Goal: Use online tool/utility: Utilize a website feature to perform a specific function

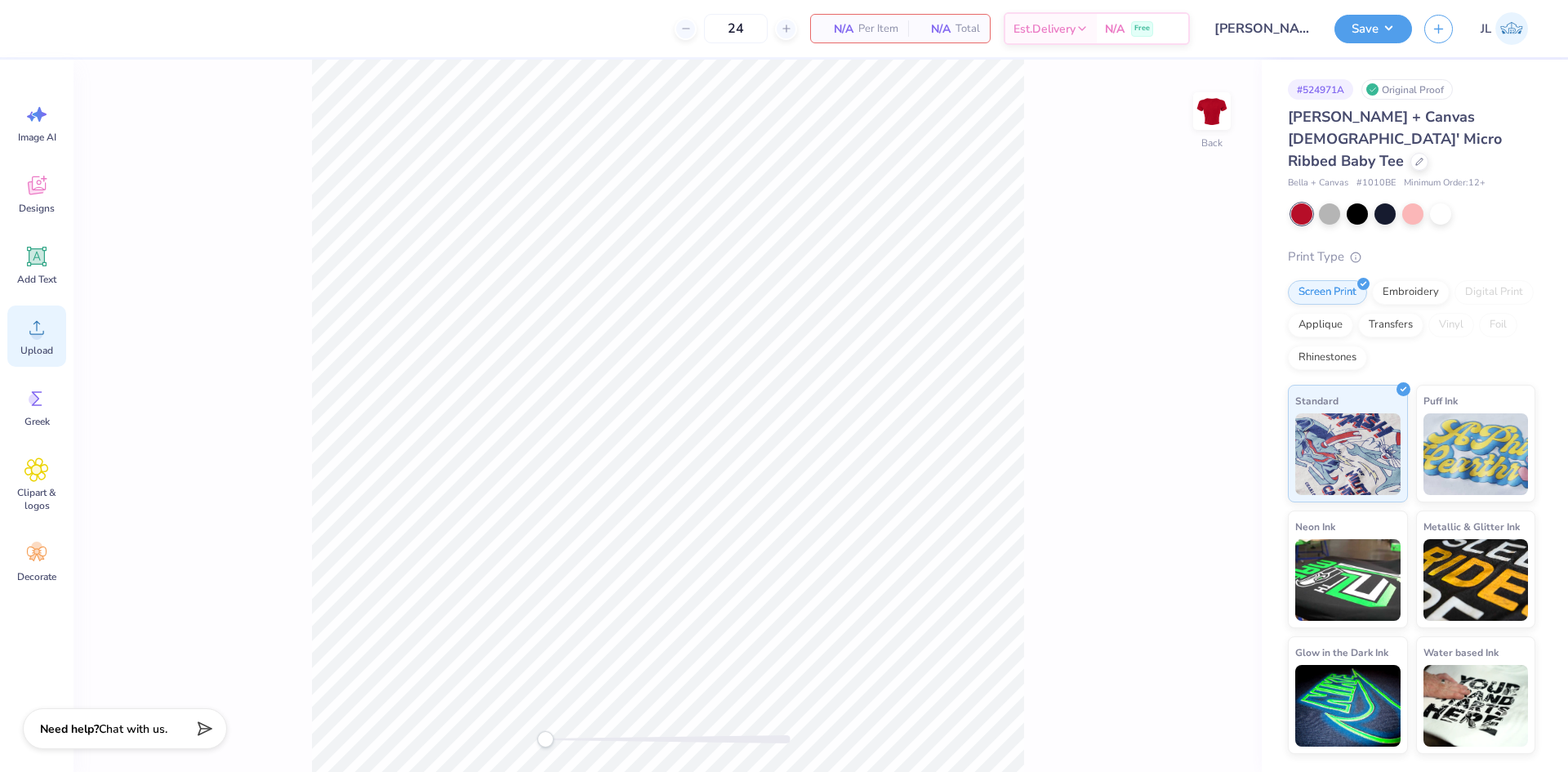
click at [36, 350] on span "Upload" at bounding box center [36, 350] width 33 height 13
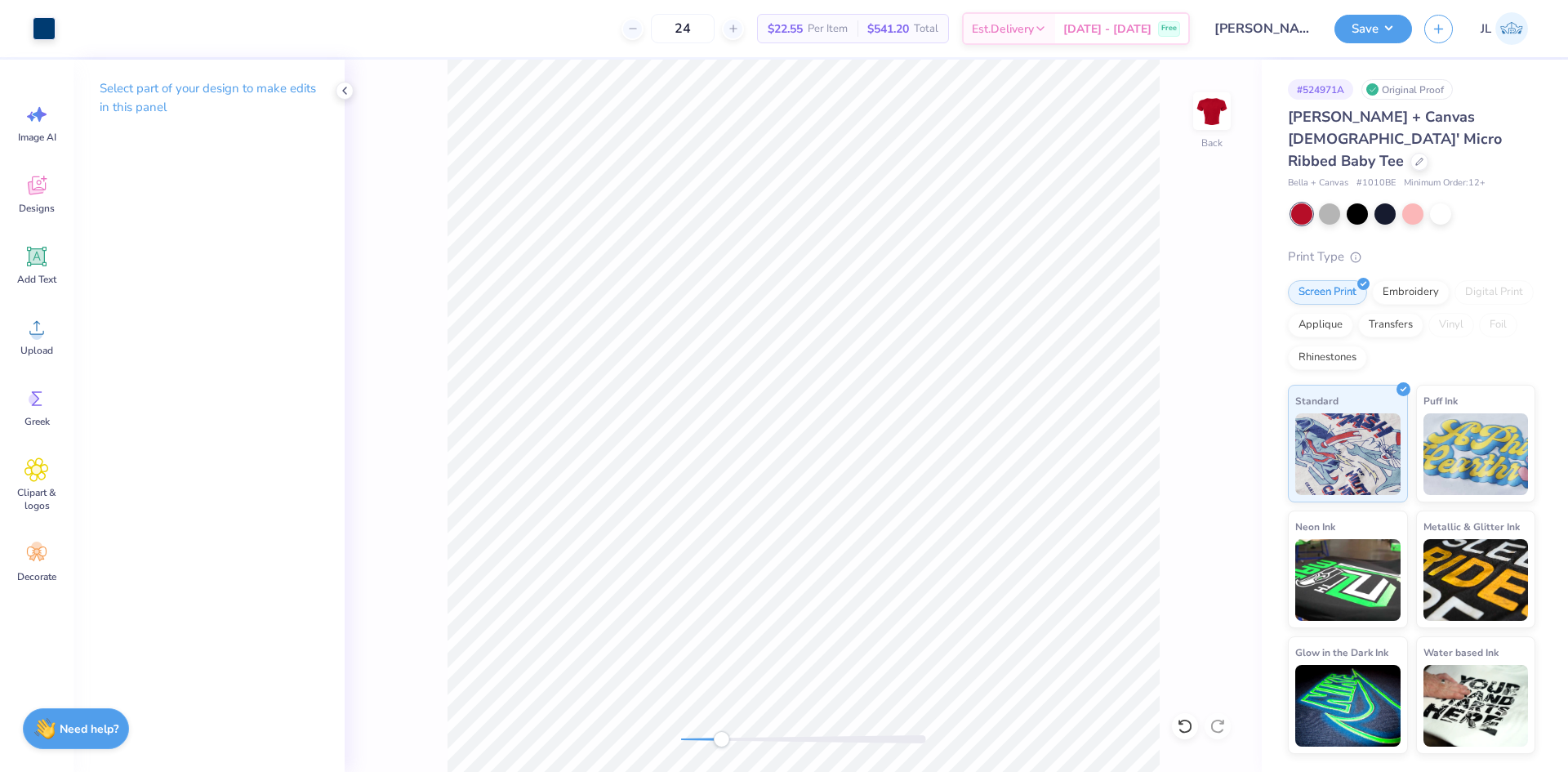
click at [660, 736] on div "Back" at bounding box center [803, 415] width 917 height 712
click at [37, 336] on circle at bounding box center [36, 334] width 11 height 11
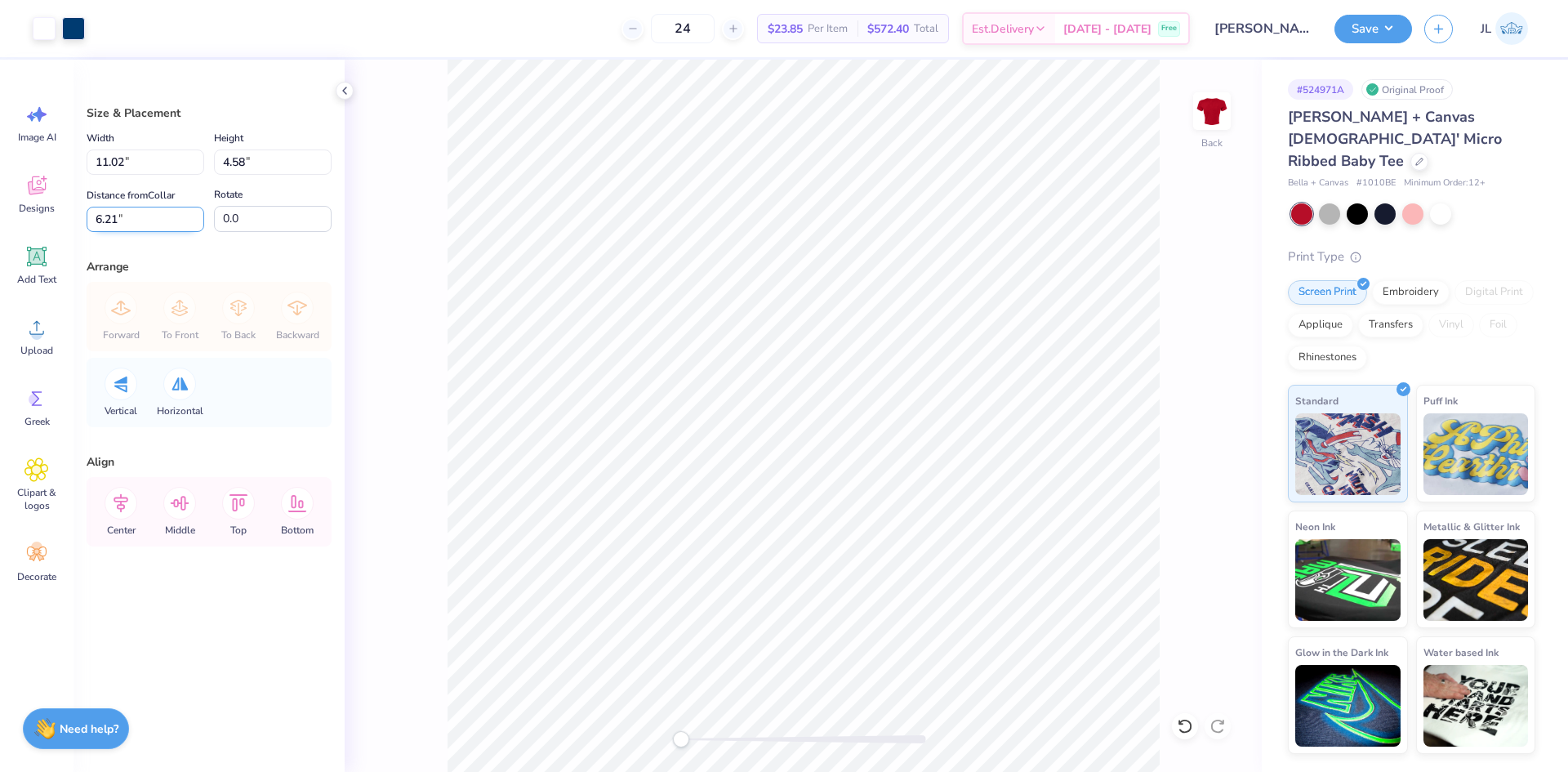
click at [103, 216] on input "6.21" at bounding box center [145, 219] width 118 height 26
type input "3"
click at [101, 158] on input "11.02" at bounding box center [145, 162] width 118 height 26
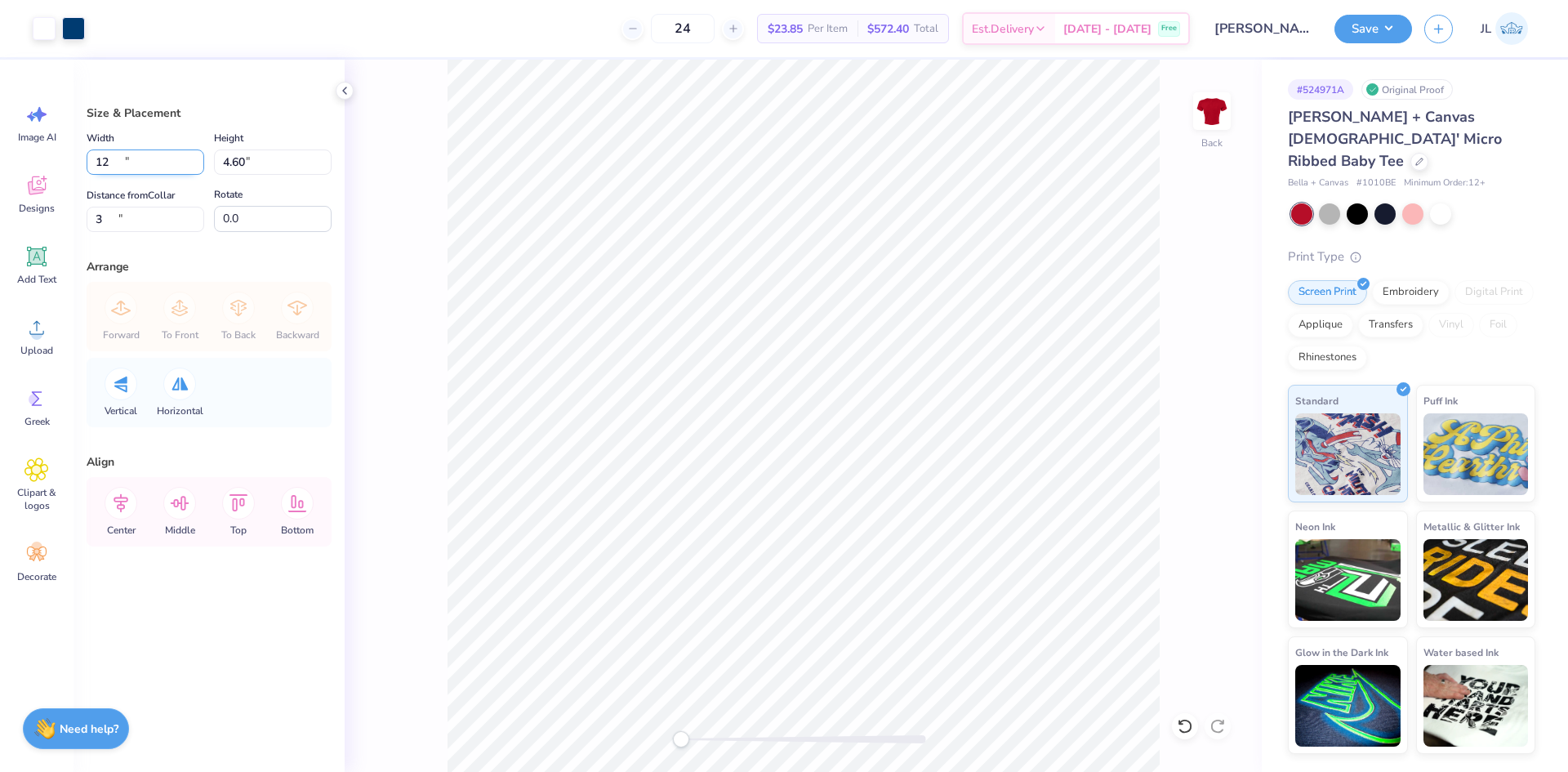
type input "11.07"
type input "4.60"
type input "2.99"
click at [102, 154] on input "11.07" at bounding box center [145, 162] width 118 height 26
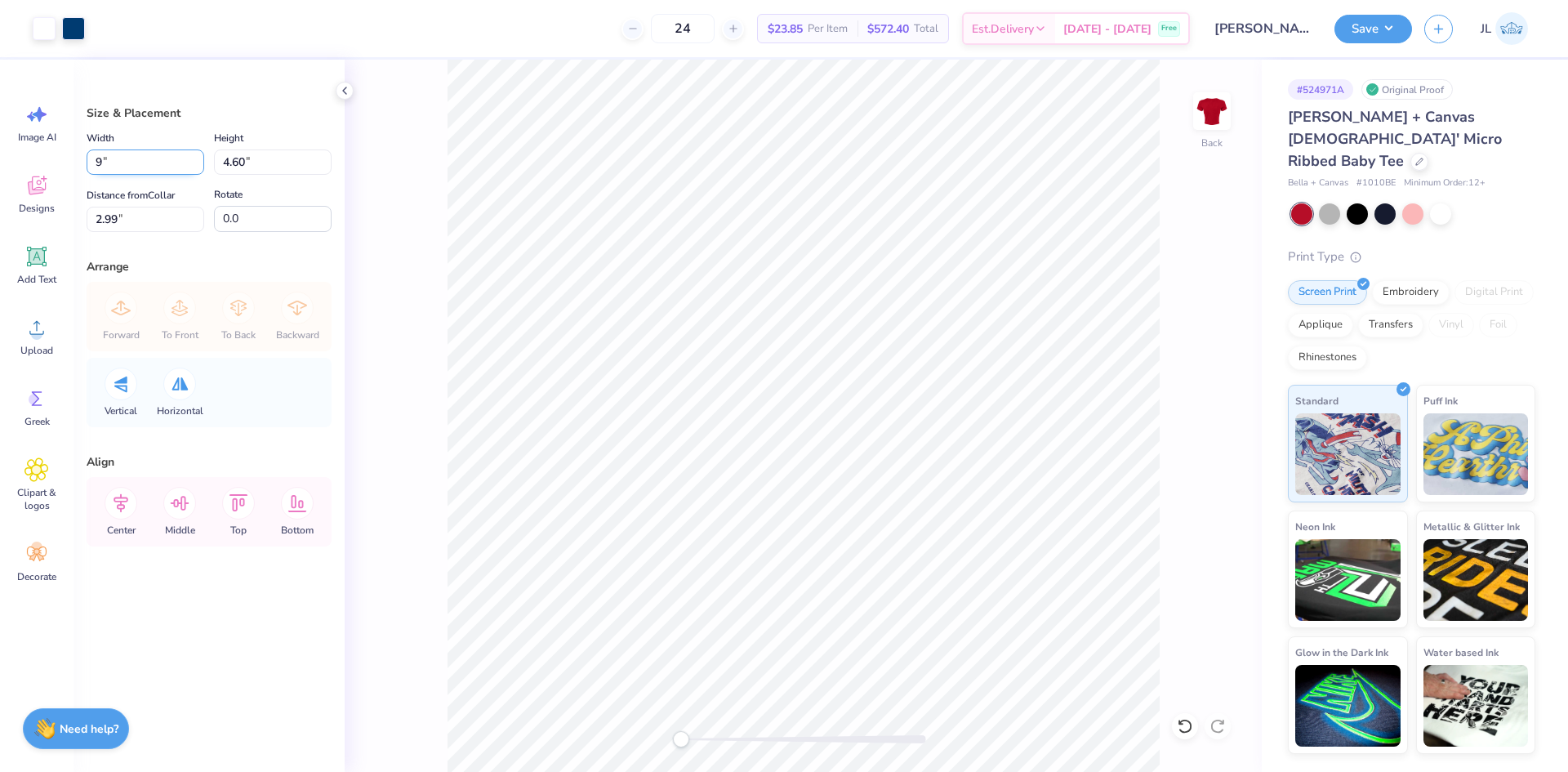
type input "9.00"
type input "3.74"
type input "3.42"
click at [98, 158] on input "9.00" at bounding box center [145, 162] width 118 height 26
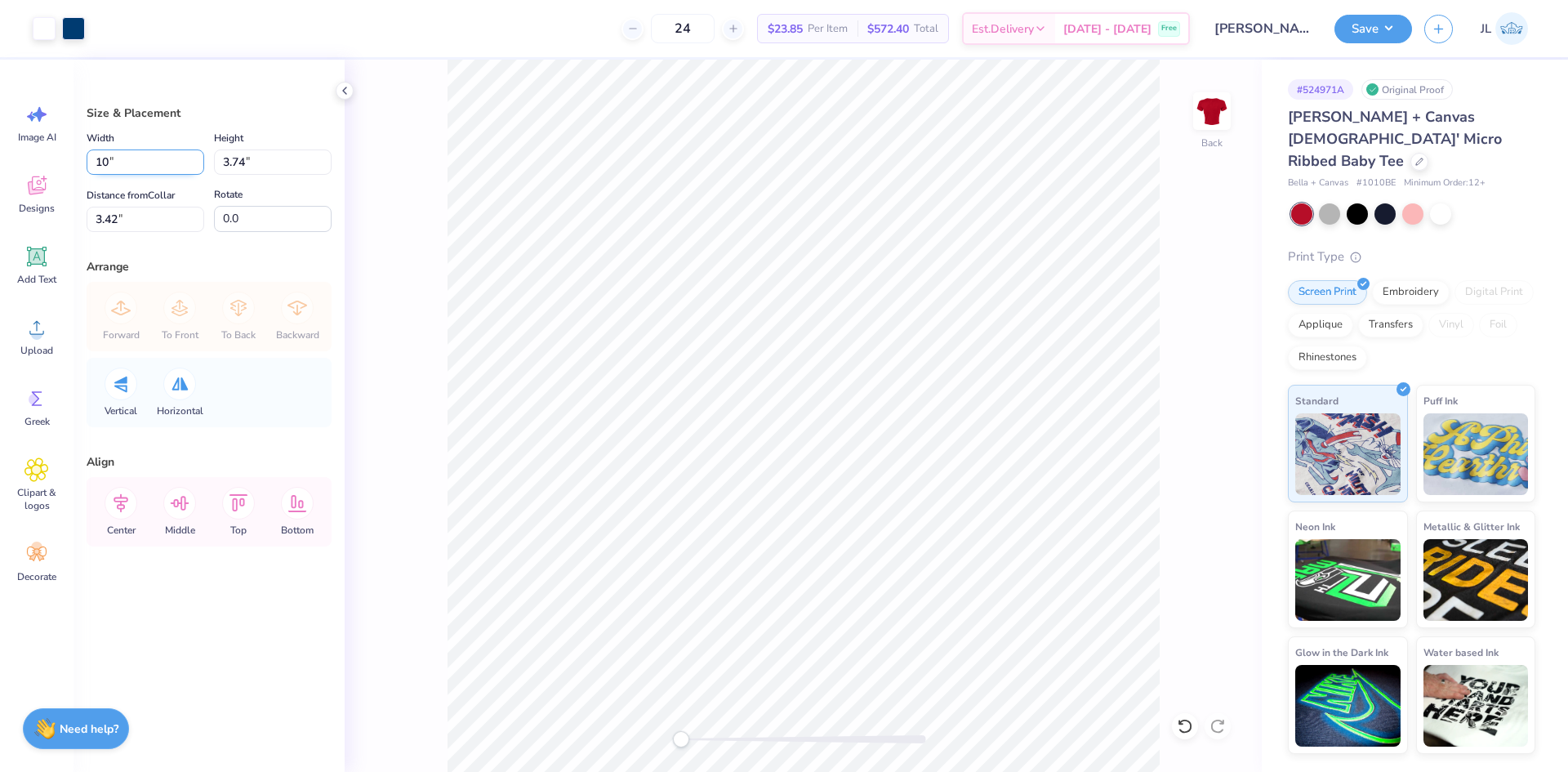
type input "10.00"
type input "4.15"
type input "3.21"
click at [107, 165] on input "10.00" at bounding box center [145, 162] width 118 height 26
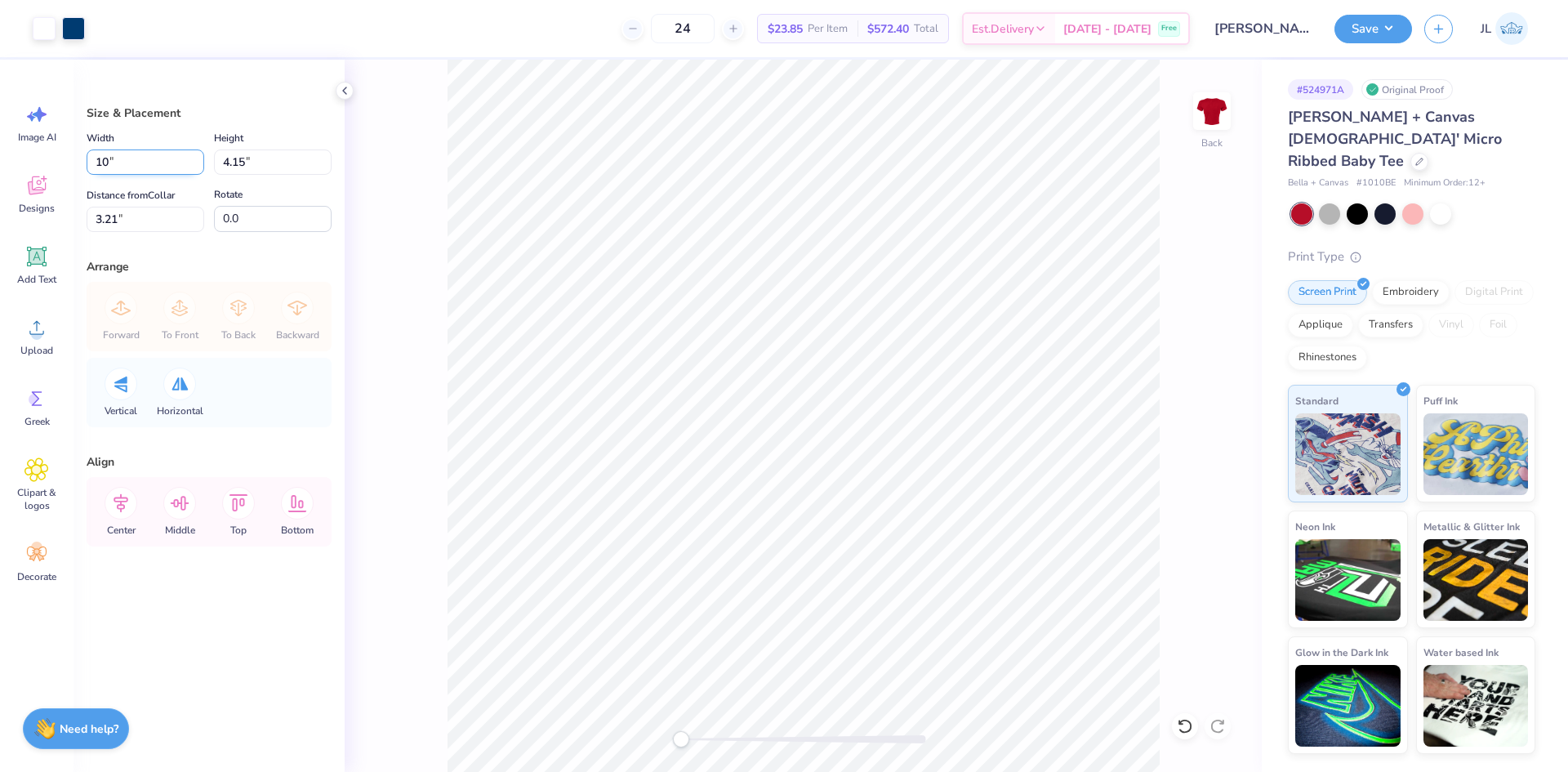
type input "10"
click at [105, 222] on input "3.21" at bounding box center [145, 219] width 118 height 26
type input "3"
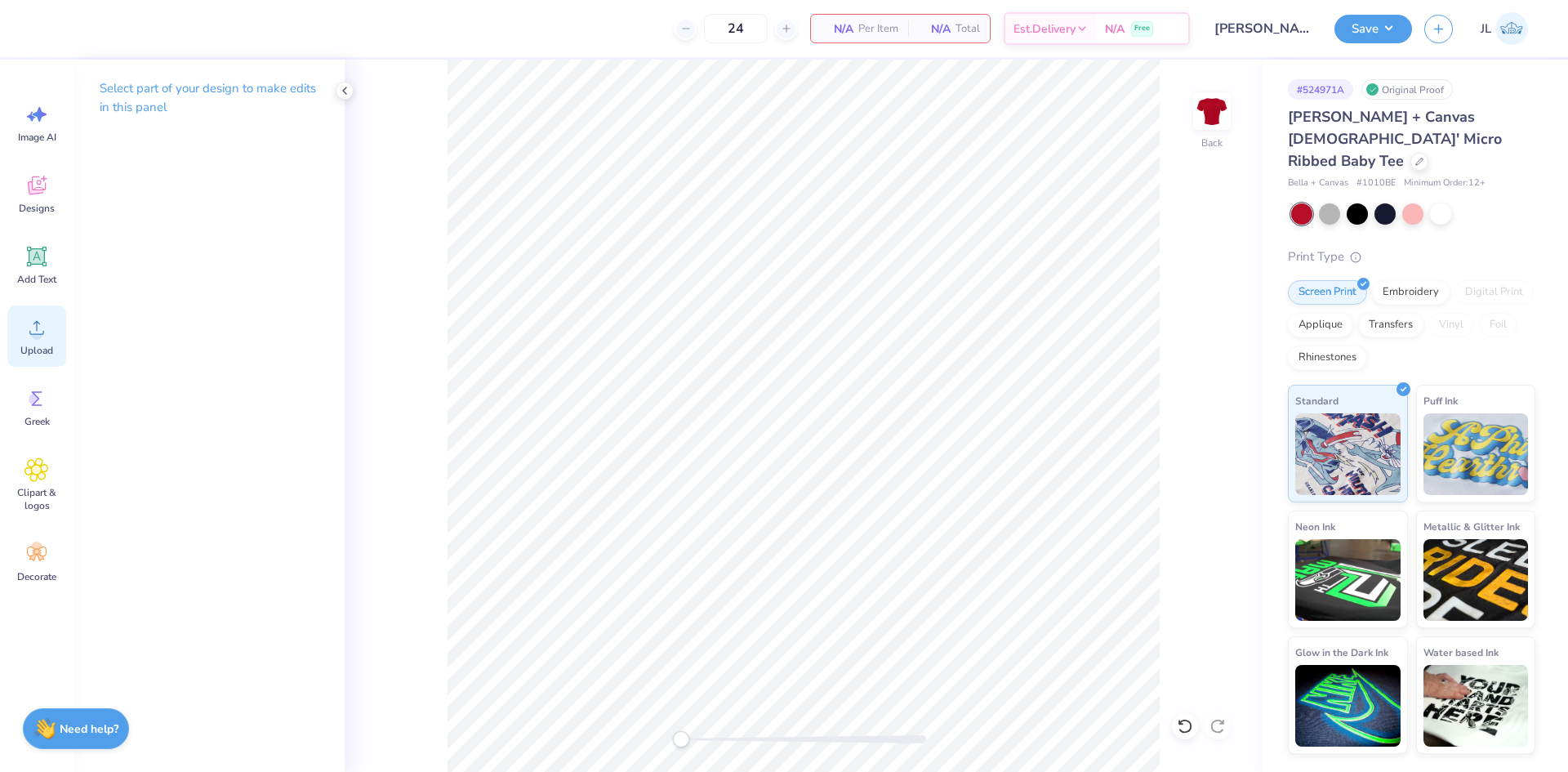
click at [22, 343] on div "Upload" at bounding box center [36, 336] width 59 height 62
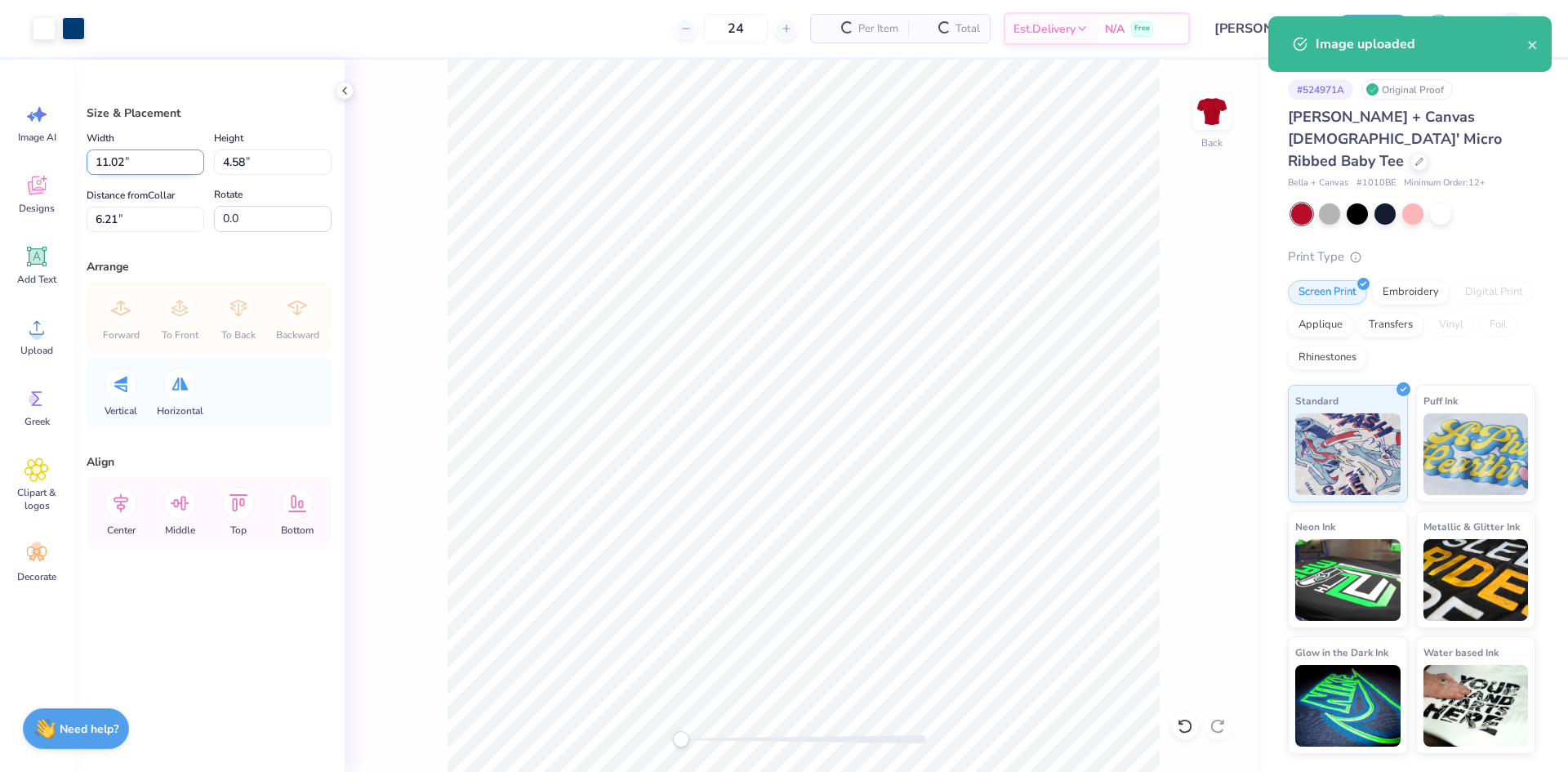
click at [106, 172] on input "11.02" at bounding box center [145, 162] width 118 height 26
type input "10.00"
type input "4.15"
click at [108, 218] on input "6.42" at bounding box center [145, 219] width 118 height 26
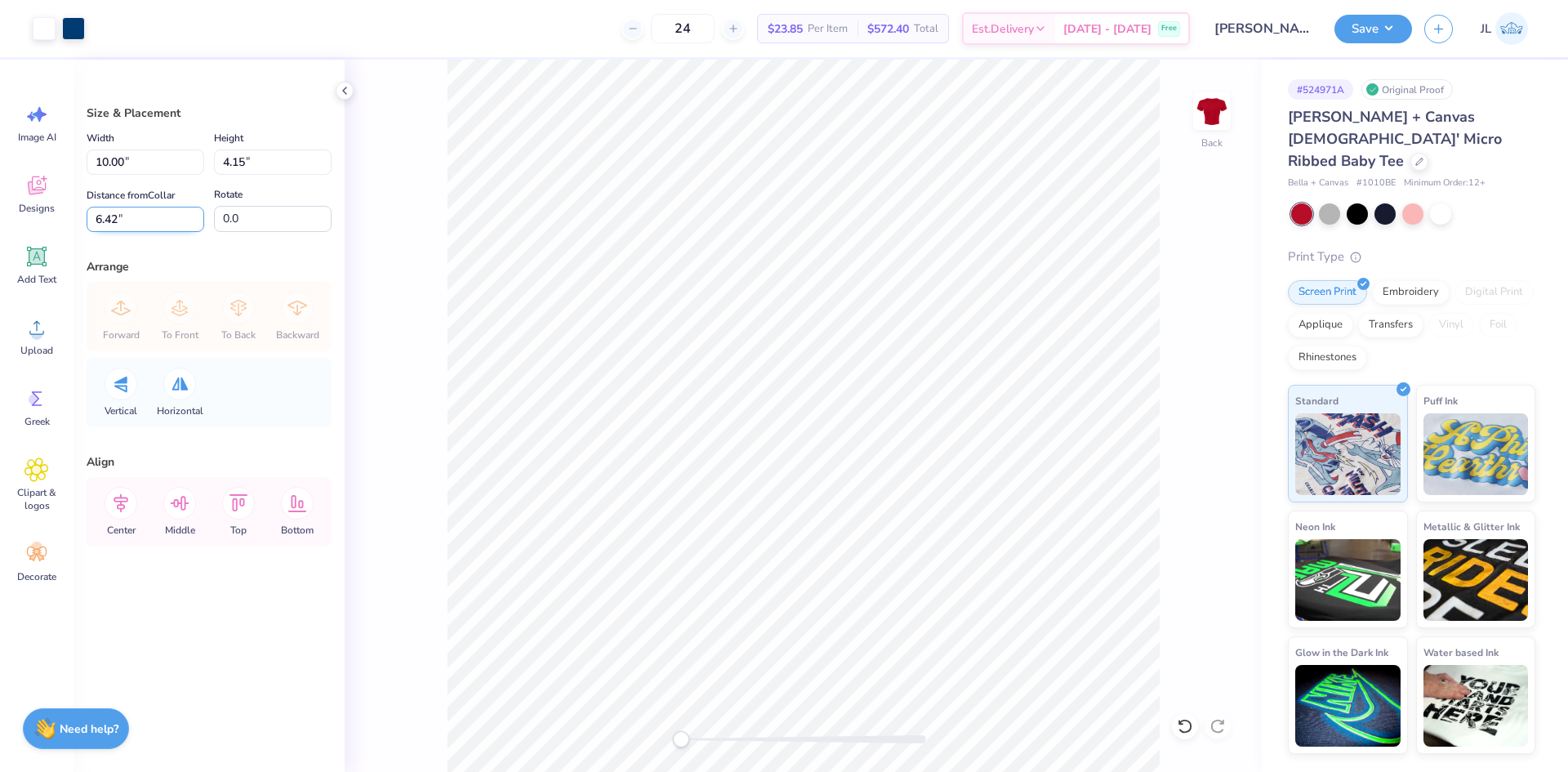
click at [108, 218] on input "6.42" at bounding box center [145, 219] width 118 height 26
type input "3"
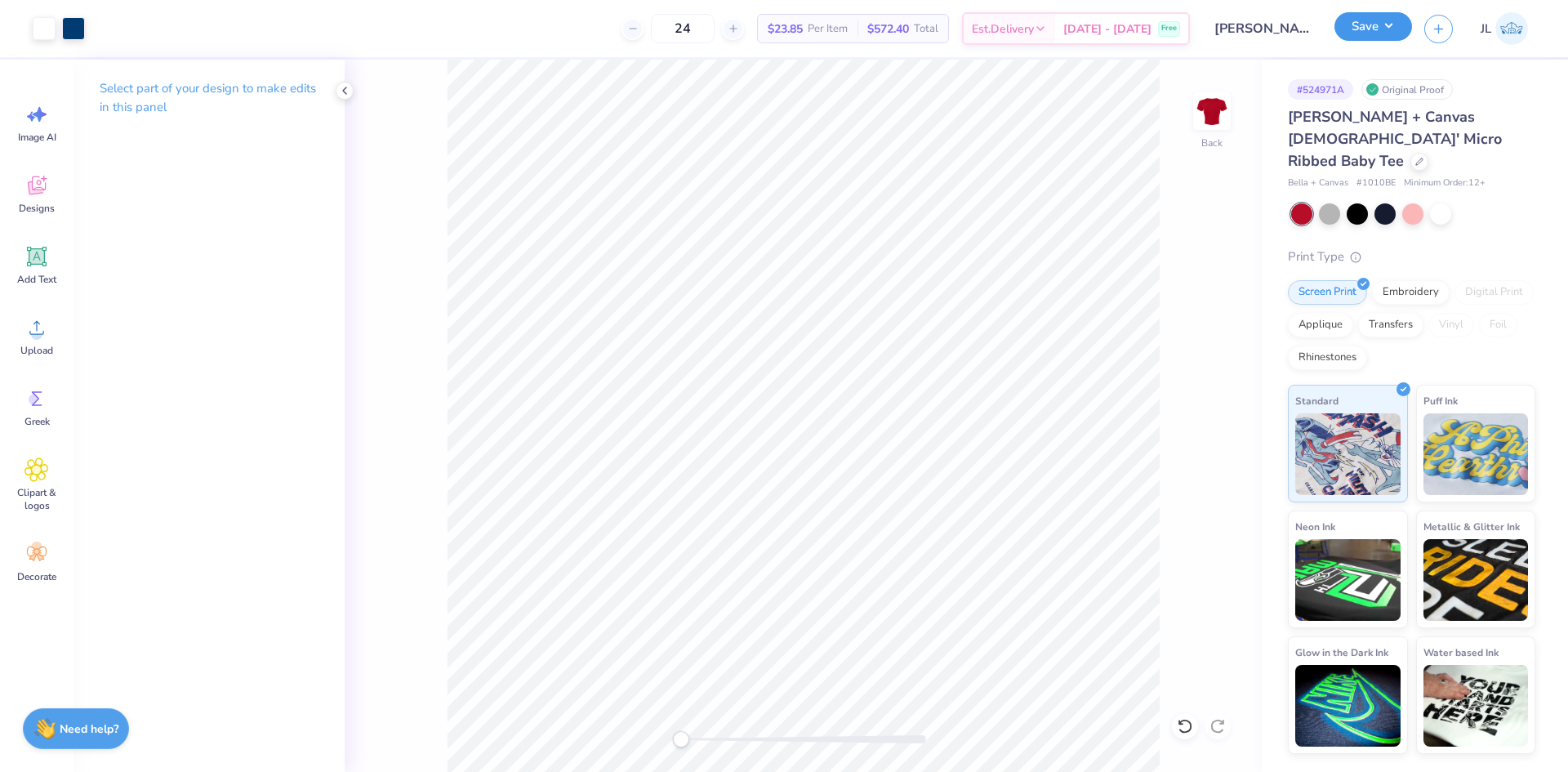
click at [1362, 15] on button "Save" at bounding box center [1373, 26] width 77 height 28
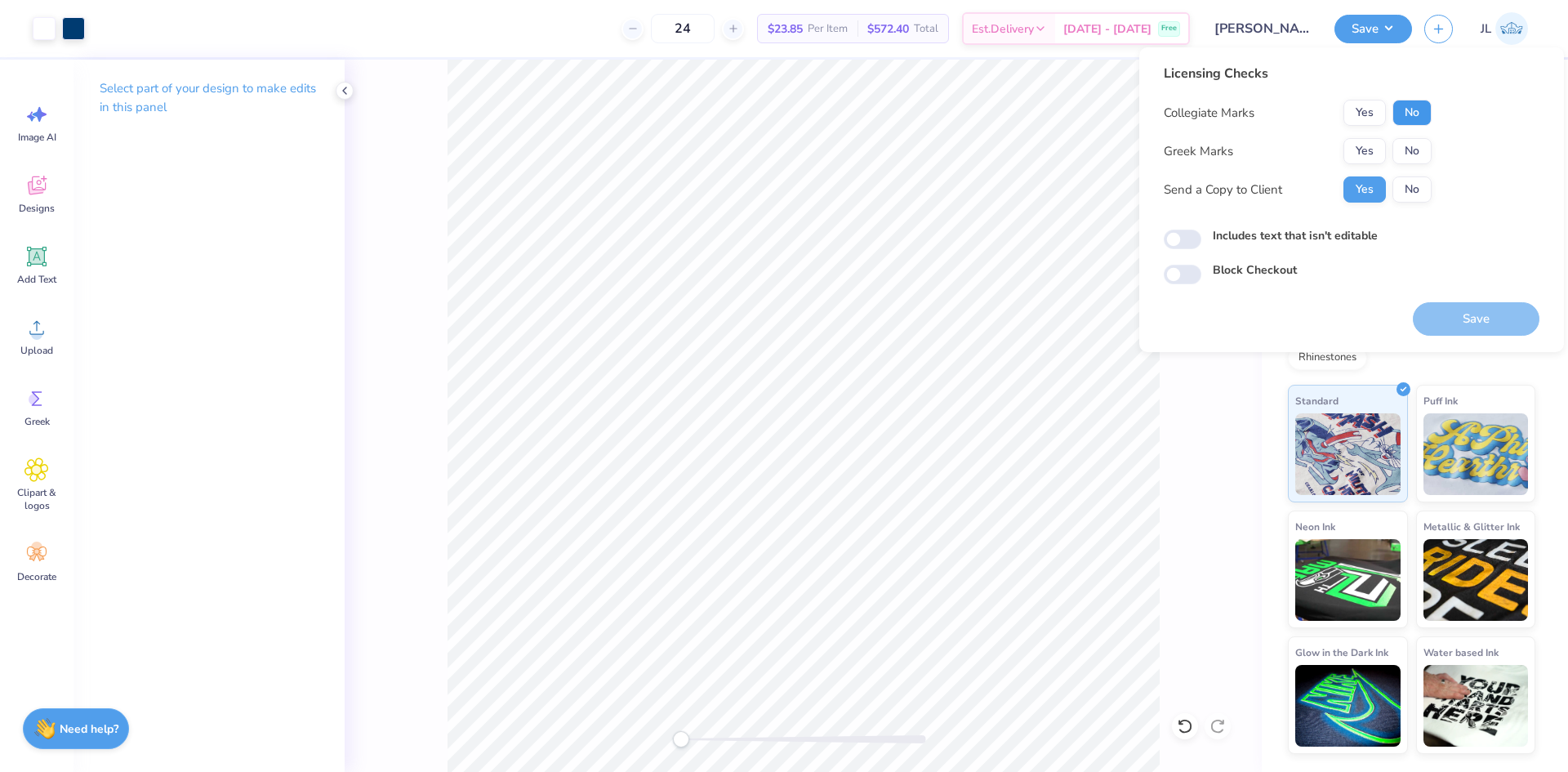
click at [1417, 110] on button "No" at bounding box center [1411, 113] width 40 height 26
click at [1418, 143] on button "No" at bounding box center [1411, 151] width 40 height 26
click at [1462, 302] on button "Save" at bounding box center [1476, 319] width 127 height 33
